Goal: Information Seeking & Learning: Learn about a topic

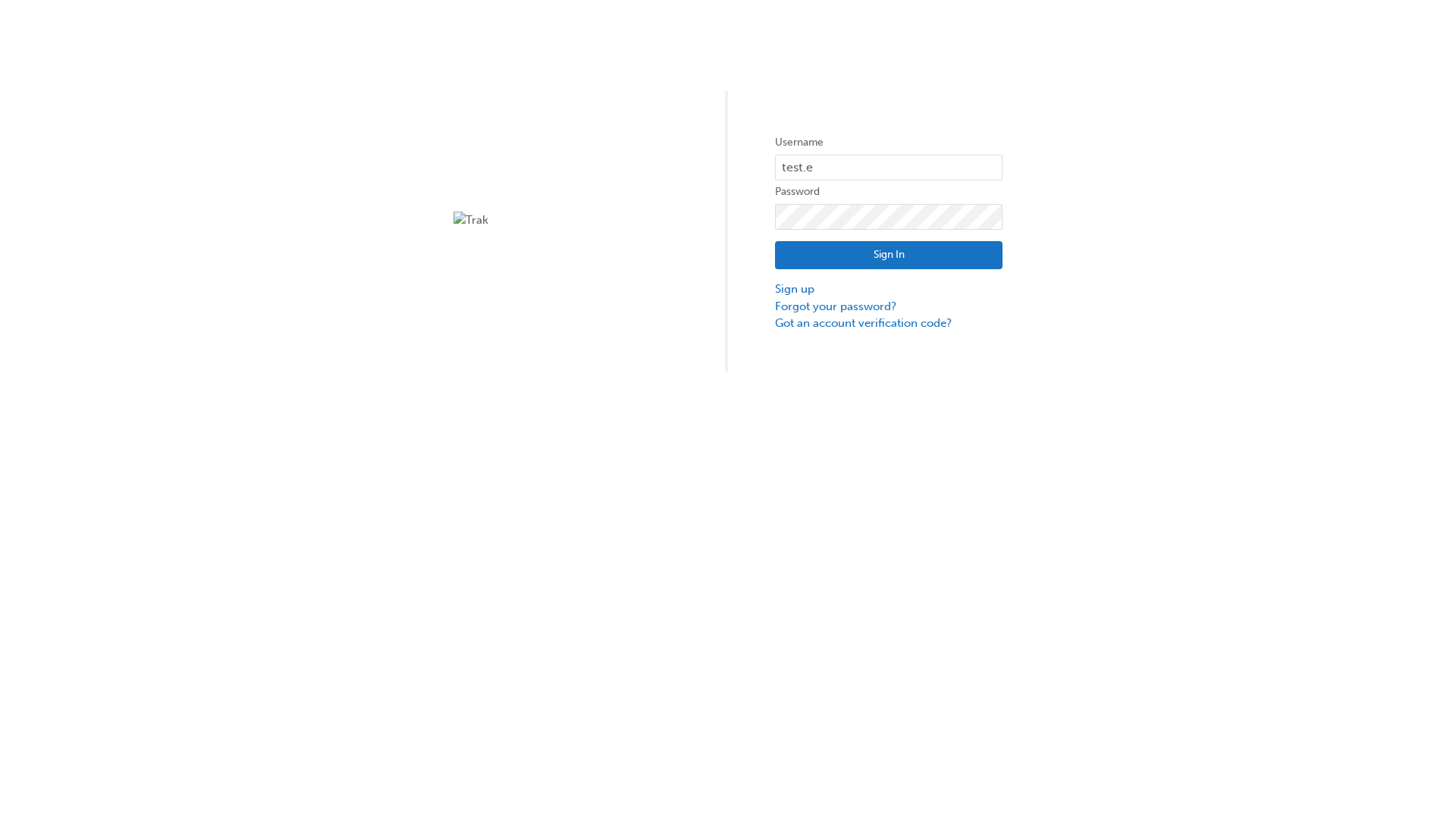
type input "test.e2e.user14"
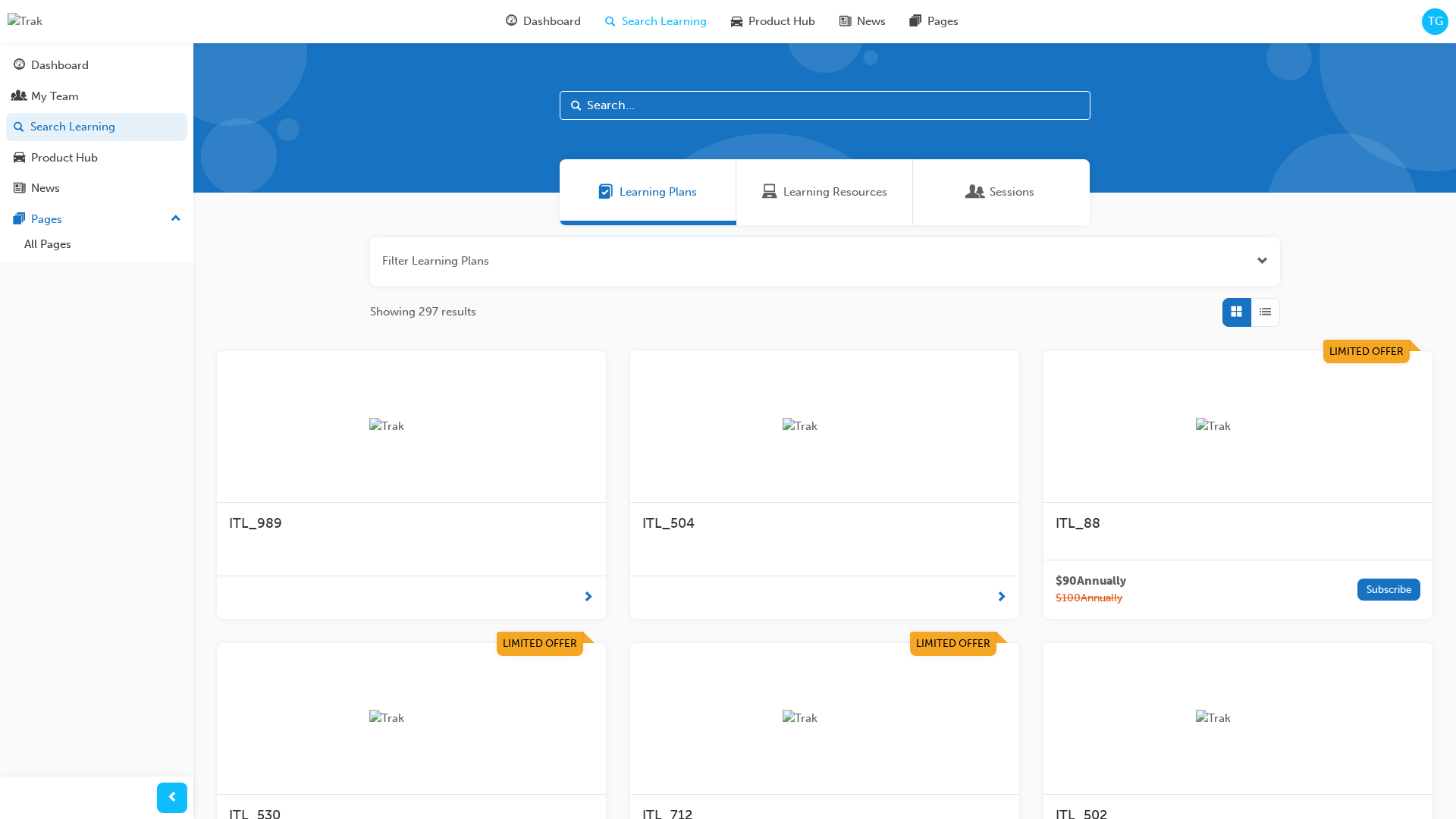
scroll to position [48, 0]
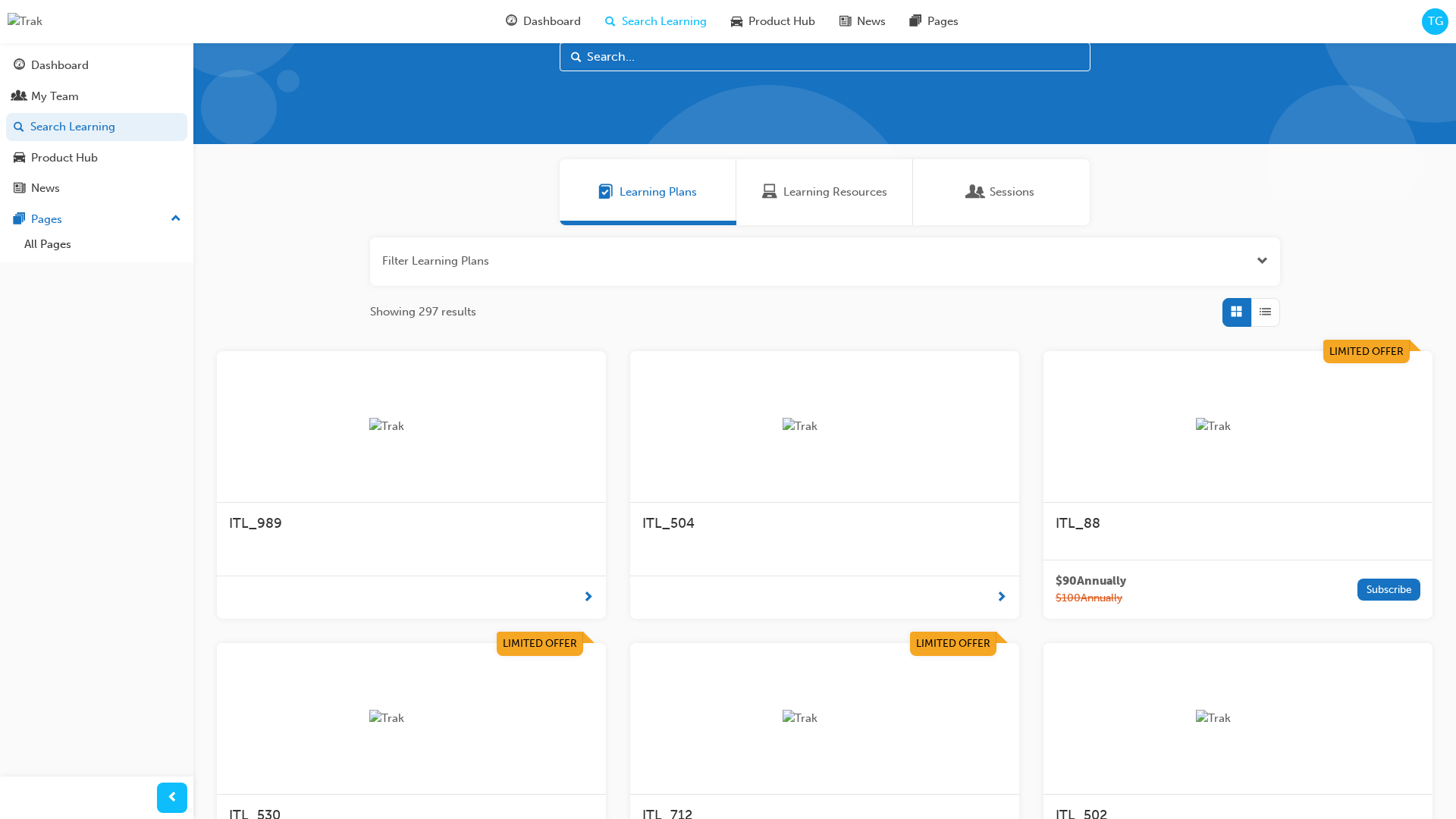
scroll to position [42, 0]
